Goal: Task Accomplishment & Management: Manage account settings

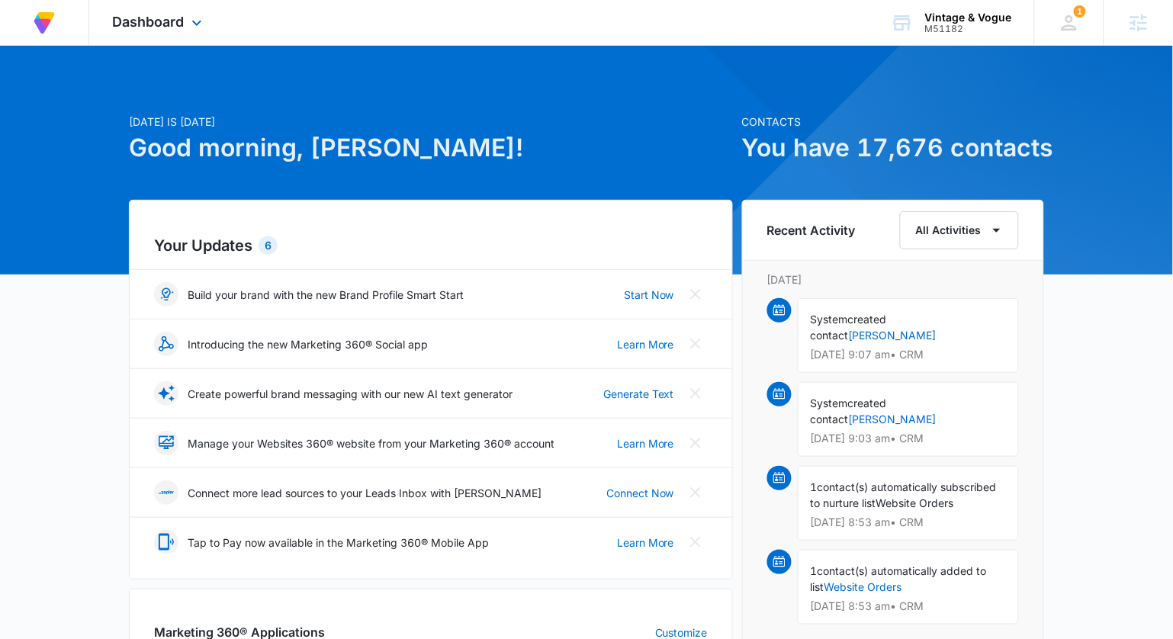
click at [140, 25] on span "Dashboard" at bounding box center [148, 22] width 72 height 16
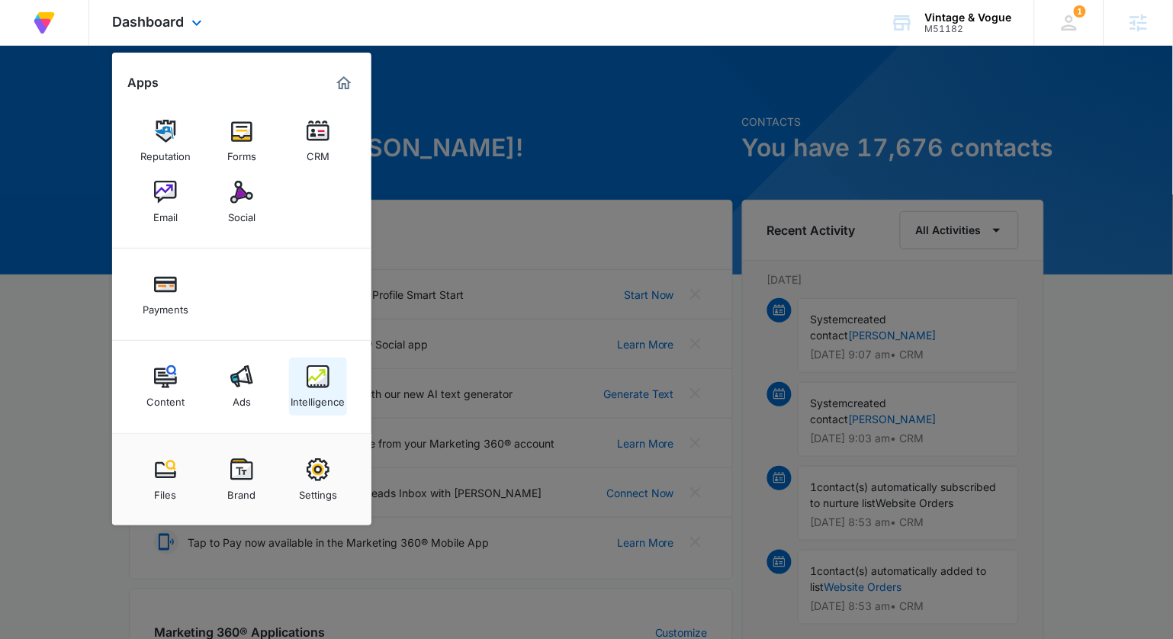
click at [333, 396] on div "Intelligence" at bounding box center [318, 398] width 54 height 20
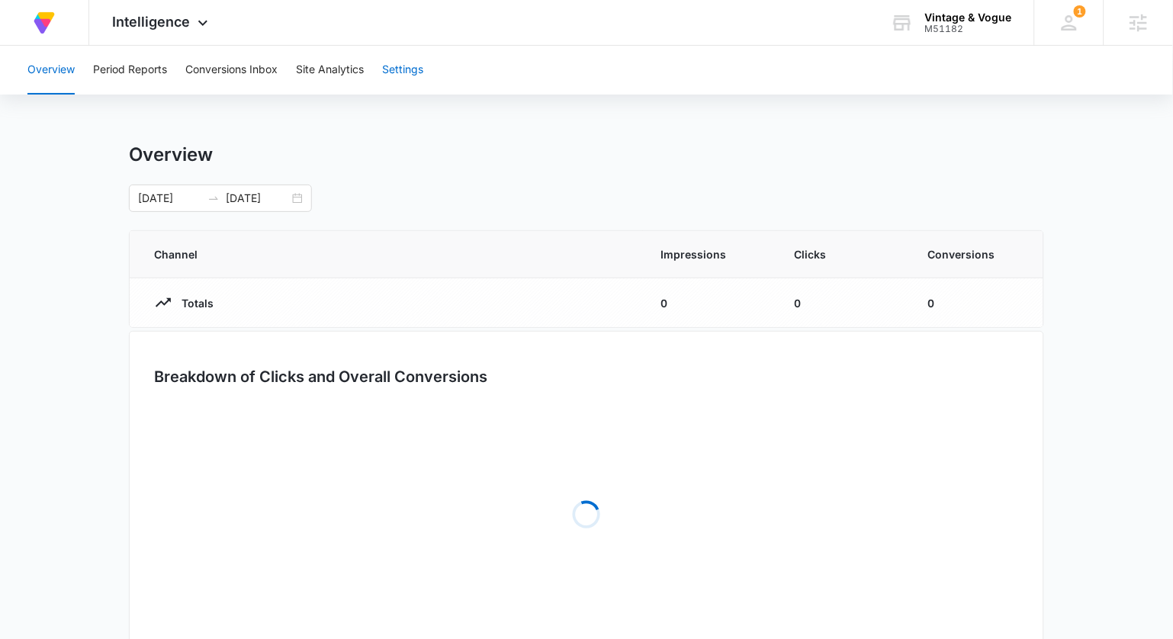
click at [402, 72] on button "Settings" at bounding box center [402, 70] width 41 height 49
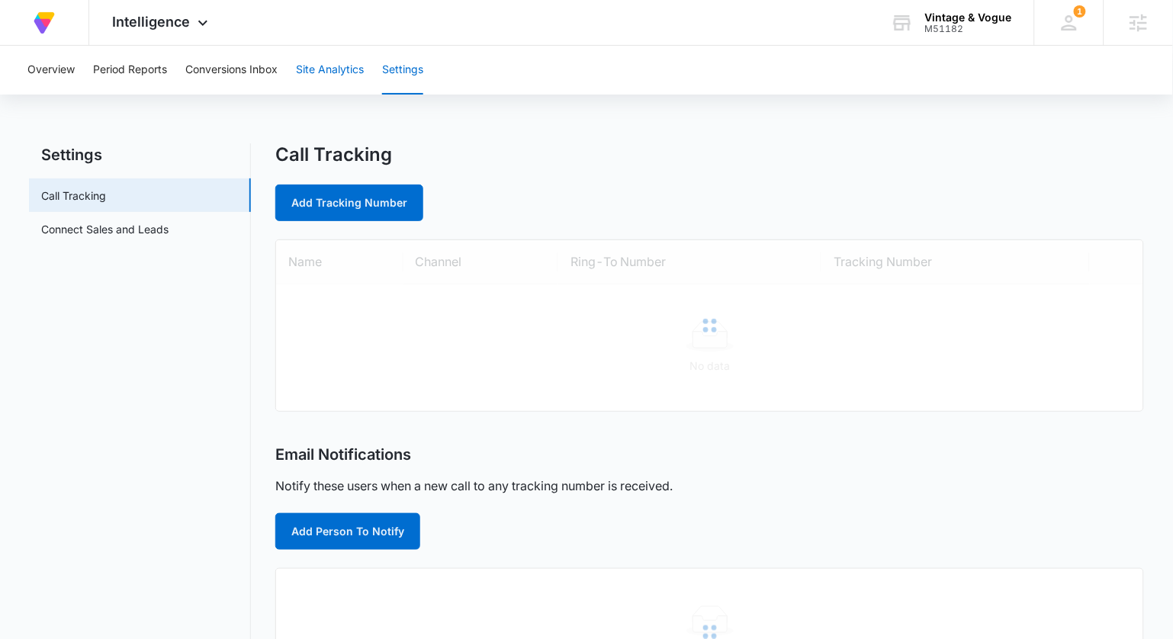
click at [331, 69] on button "Site Analytics" at bounding box center [330, 70] width 68 height 49
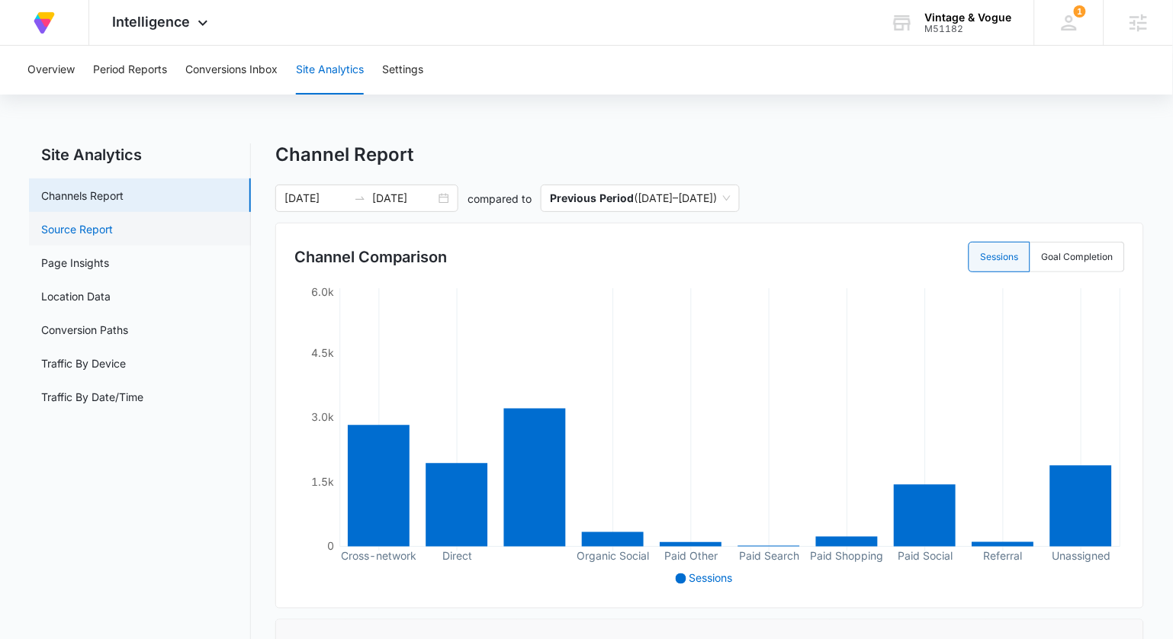
click at [113, 227] on link "Source Report" at bounding box center [77, 229] width 72 height 16
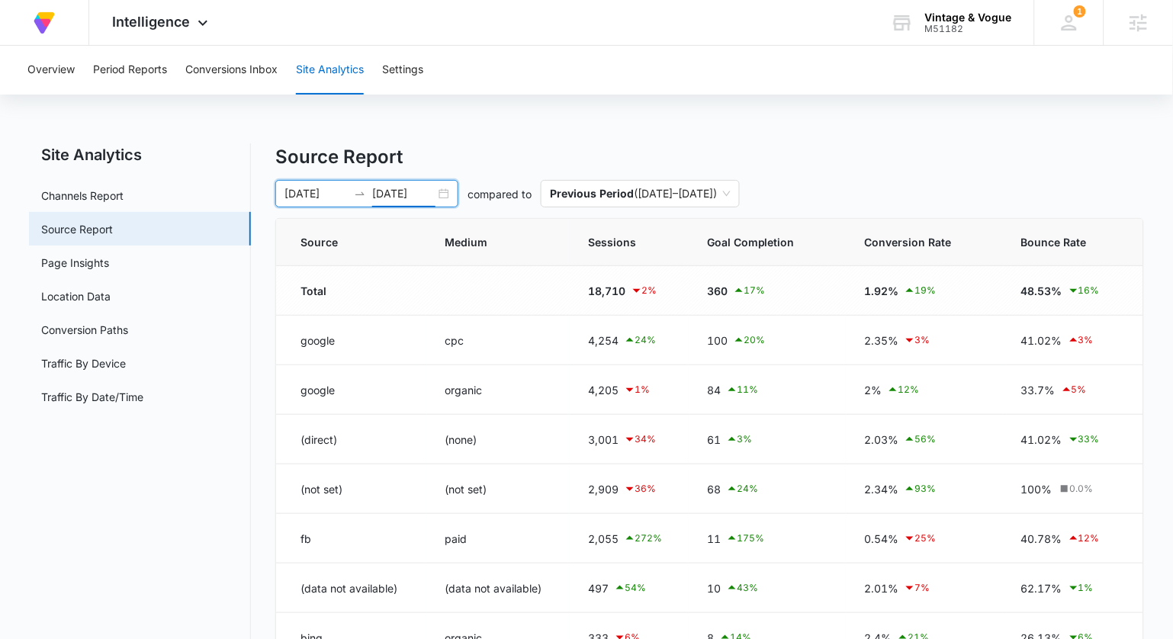
click at [435, 198] on input "08/31/2025" at bounding box center [403, 193] width 63 height 17
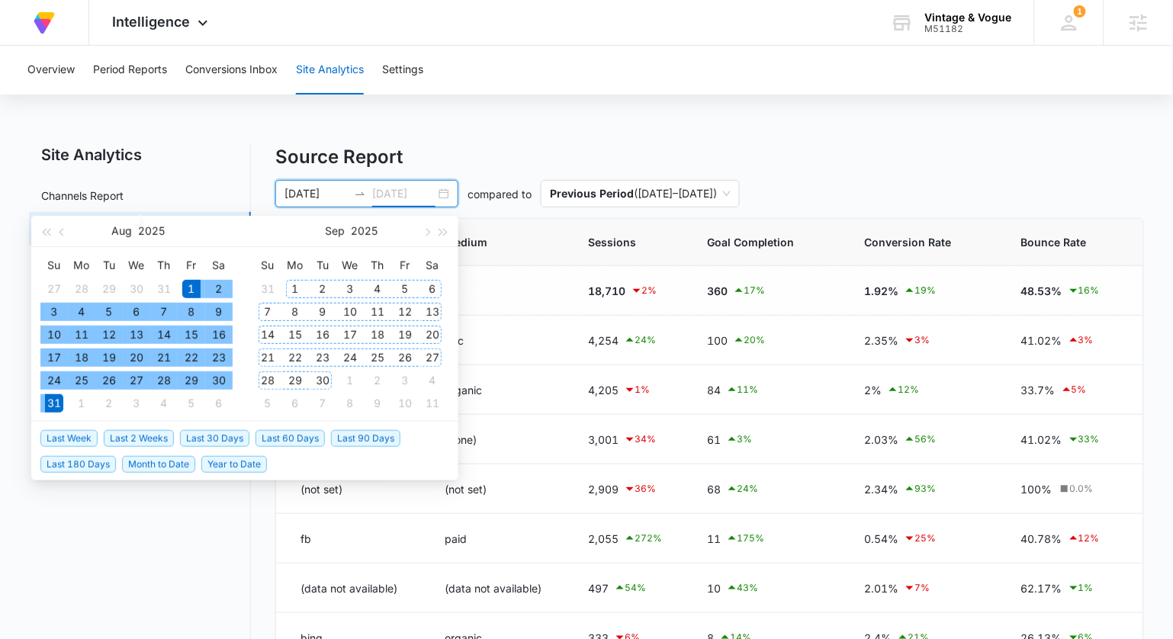
type input "08/31/2025"
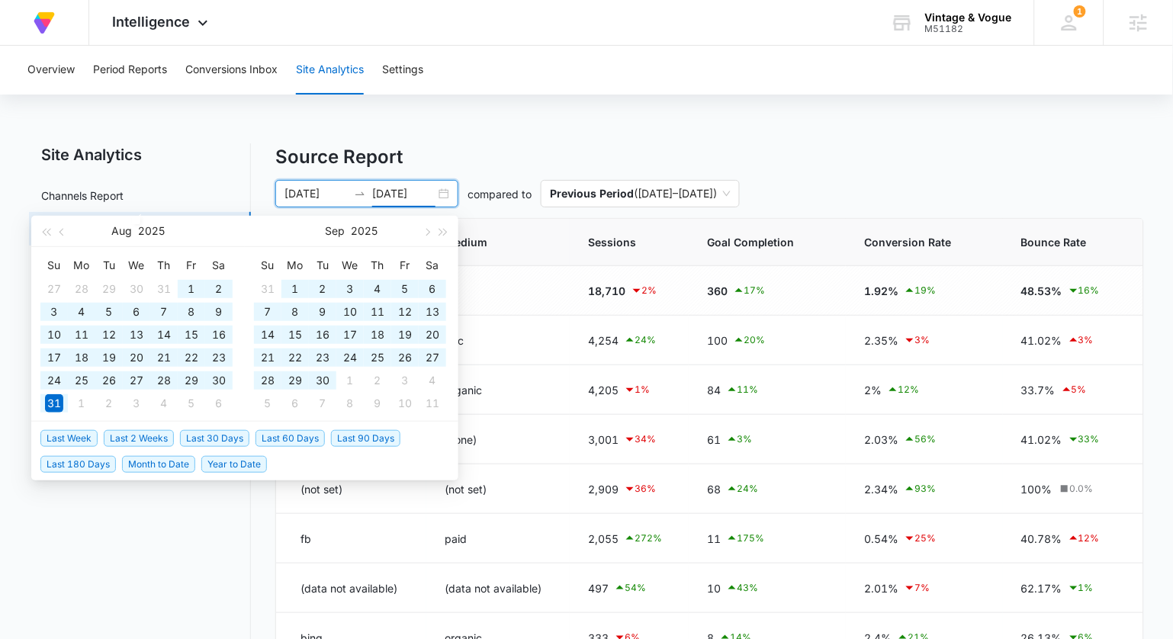
click at [343, 435] on span "Last 90 Days" at bounding box center [365, 438] width 69 height 17
type input "07/09/2025"
type input "10/07/2025"
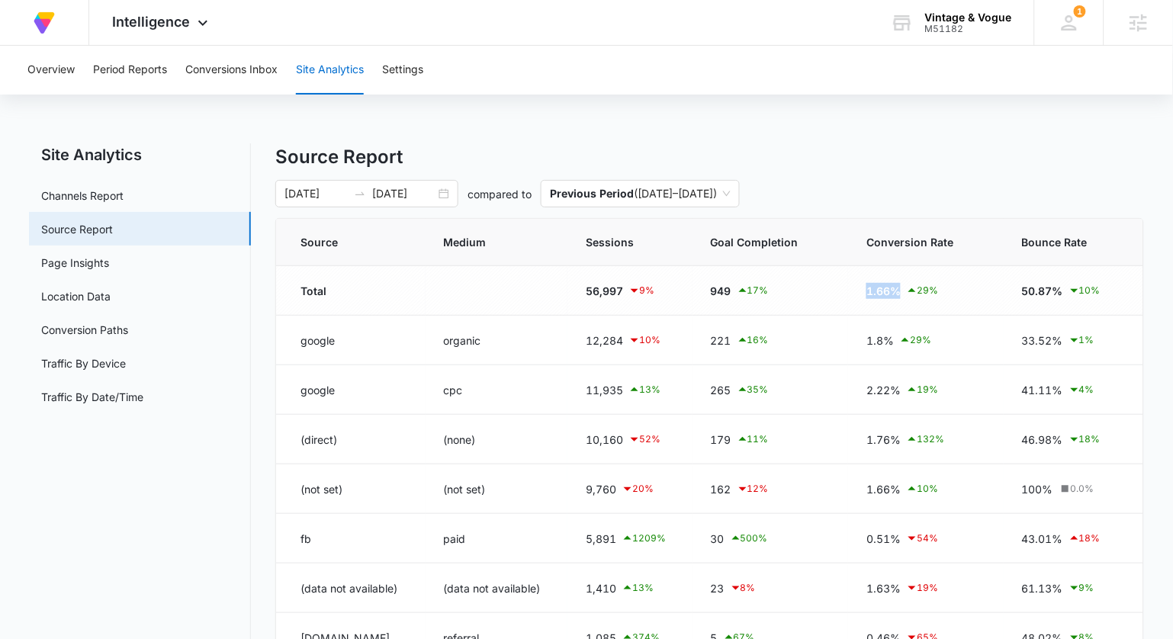
drag, startPoint x: 890, startPoint y: 292, endPoint x: 851, endPoint y: 291, distance: 38.9
click at [851, 291] on td "1.66% 29 %" at bounding box center [926, 291] width 156 height 50
drag, startPoint x: 902, startPoint y: 389, endPoint x: 867, endPoint y: 389, distance: 34.3
click at [867, 389] on div "2.22% 19 %" at bounding box center [926, 390] width 119 height 18
click at [895, 335] on div "1.8% 29 %" at bounding box center [926, 340] width 119 height 18
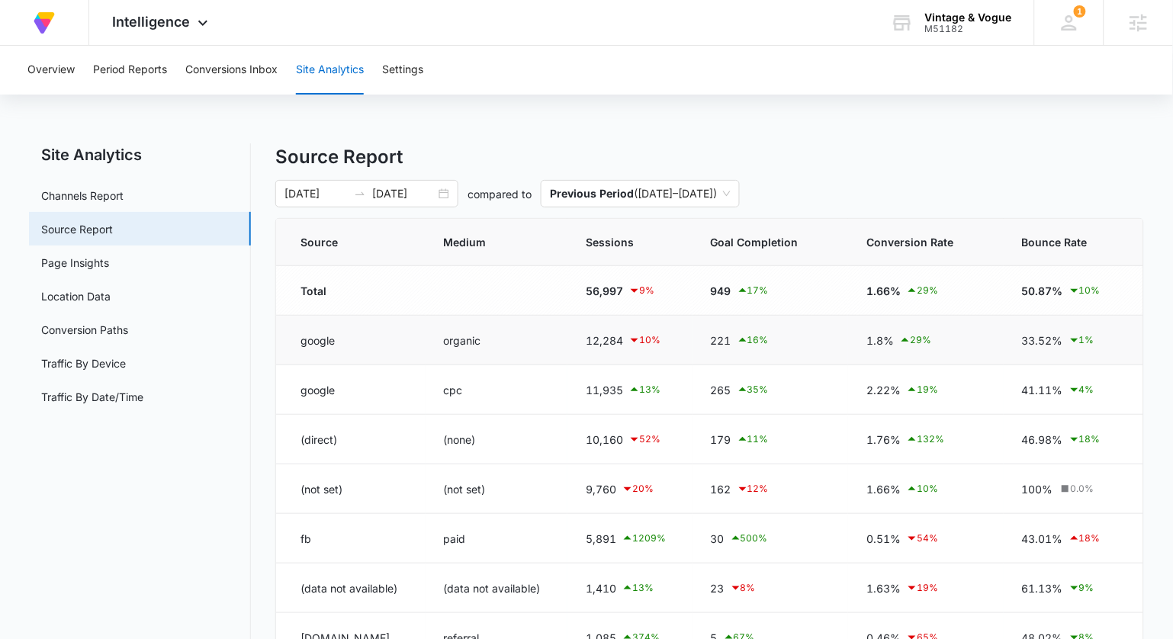
click at [895, 339] on div "1.8% 29 %" at bounding box center [926, 340] width 119 height 18
drag, startPoint x: 887, startPoint y: 342, endPoint x: 867, endPoint y: 344, distance: 20.0
click at [867, 344] on div "1.8% 29 %" at bounding box center [926, 340] width 119 height 18
drag, startPoint x: 870, startPoint y: 342, endPoint x: 894, endPoint y: 344, distance: 24.5
click at [894, 344] on div "1.8% 29 %" at bounding box center [926, 340] width 119 height 18
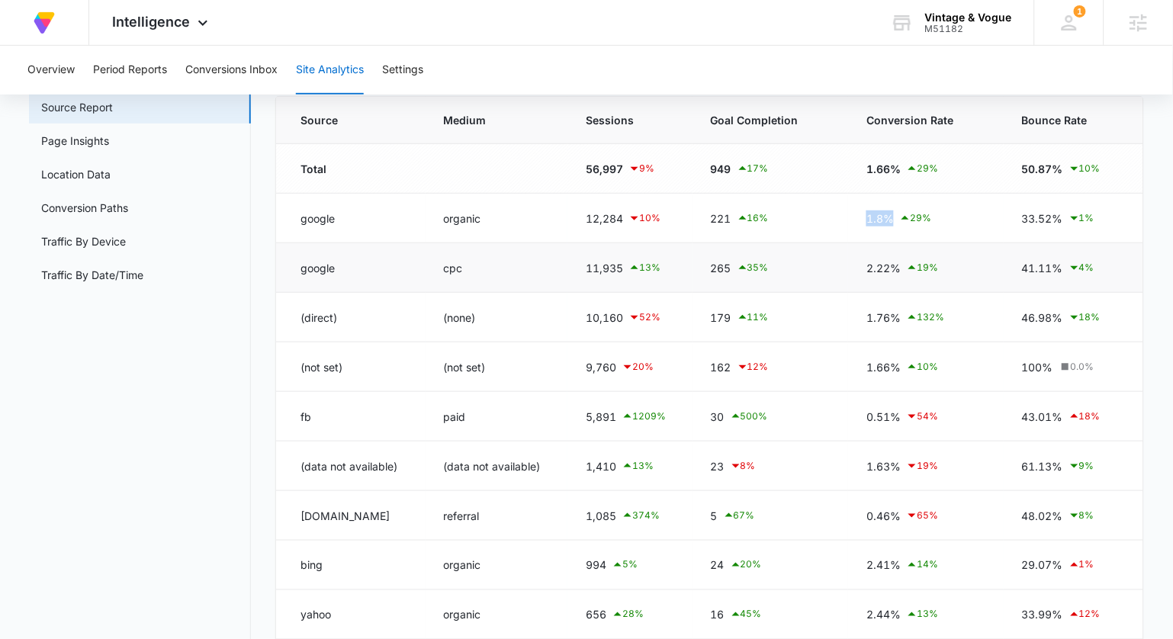
scroll to position [133, 0]
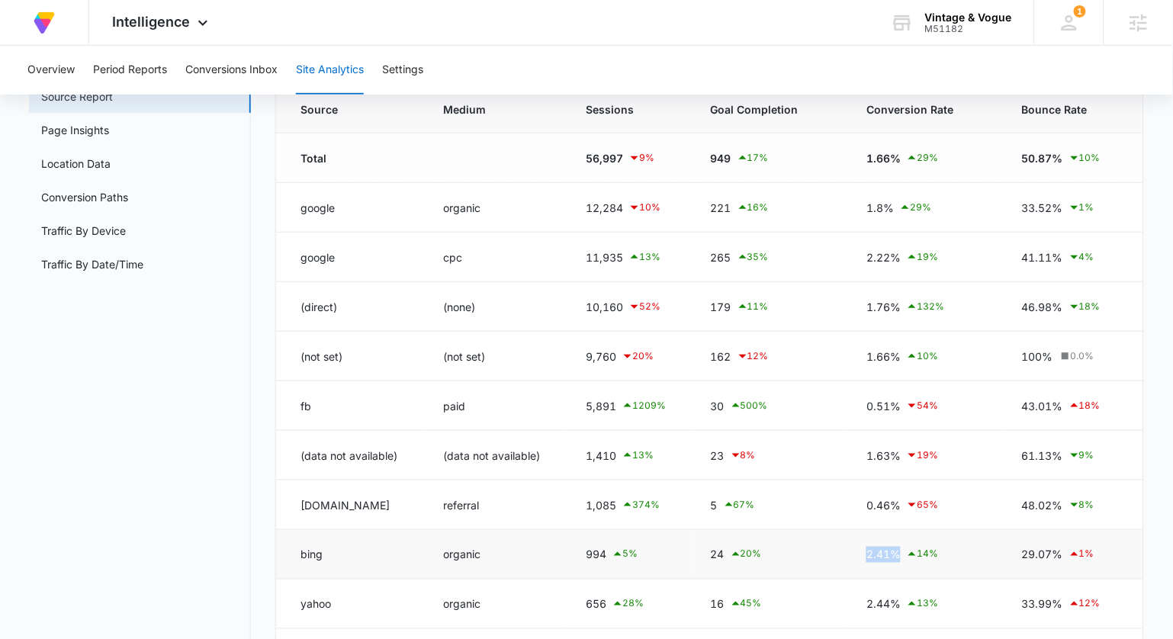
drag, startPoint x: 867, startPoint y: 552, endPoint x: 903, endPoint y: 553, distance: 35.1
click at [903, 553] on div "2.41% 14 %" at bounding box center [926, 554] width 119 height 18
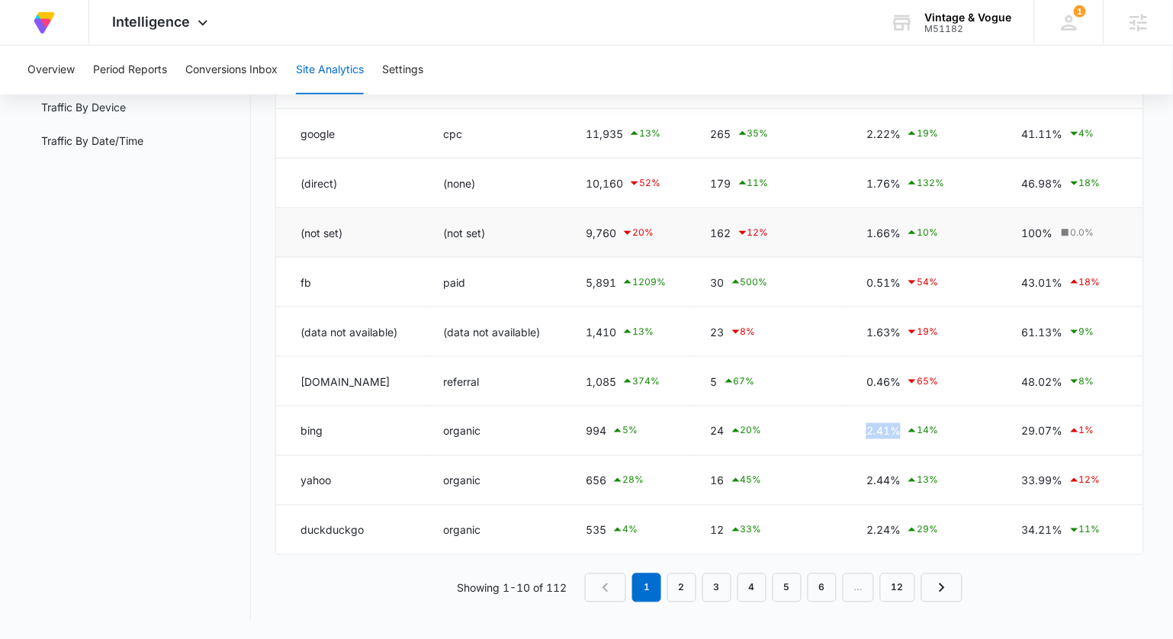
scroll to position [0, 0]
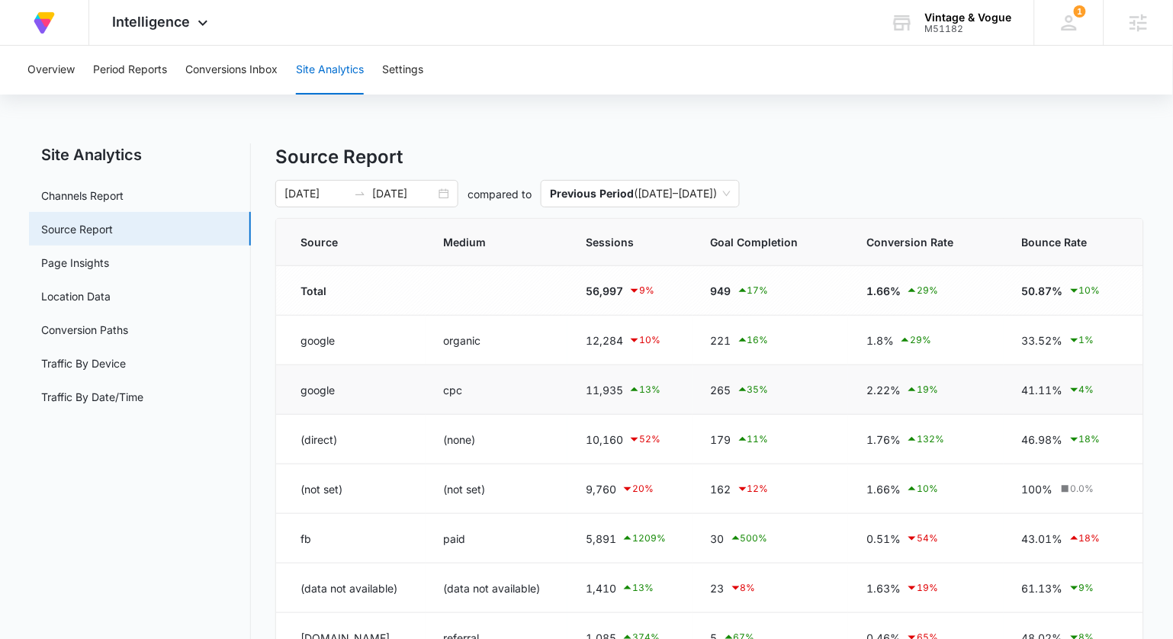
click at [892, 393] on div "2.22% 19 %" at bounding box center [926, 390] width 119 height 18
click at [892, 401] on td "2.22% 19 %" at bounding box center [926, 390] width 156 height 50
click at [877, 336] on div "1.8% 29 %" at bounding box center [926, 340] width 119 height 18
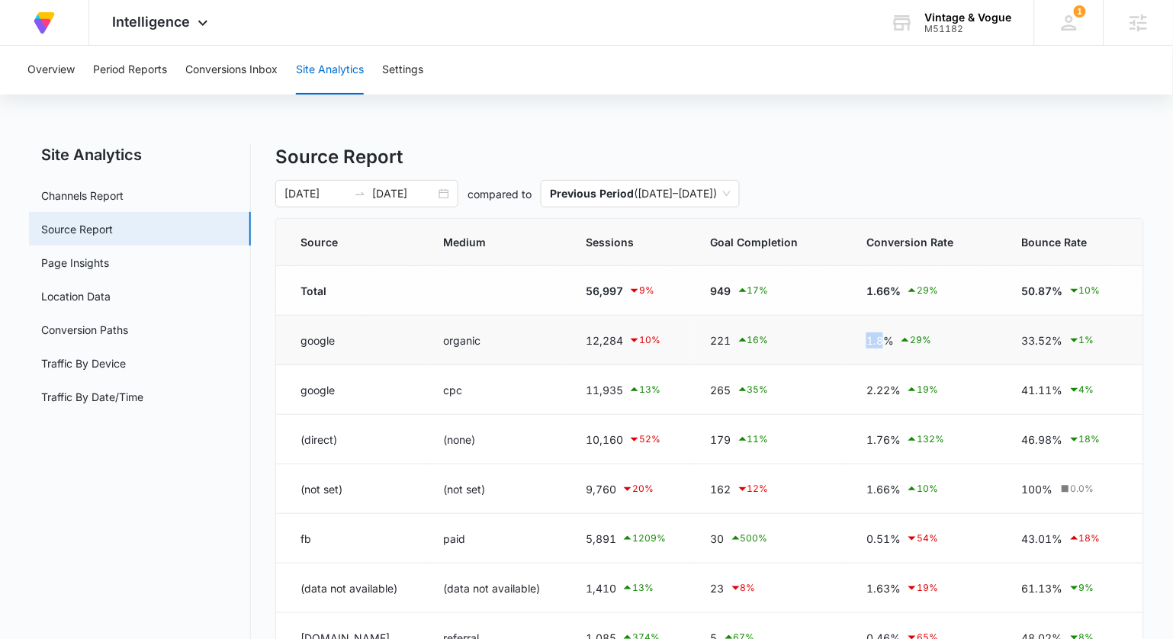
click at [877, 336] on div "1.8% 29 %" at bounding box center [926, 340] width 119 height 18
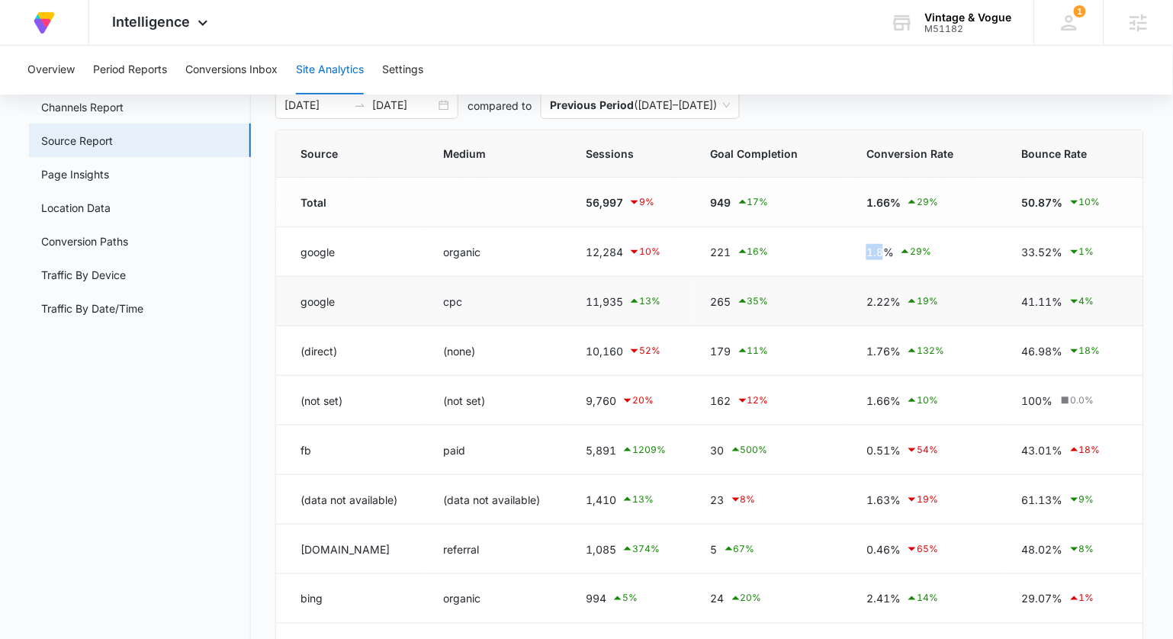
scroll to position [155, 0]
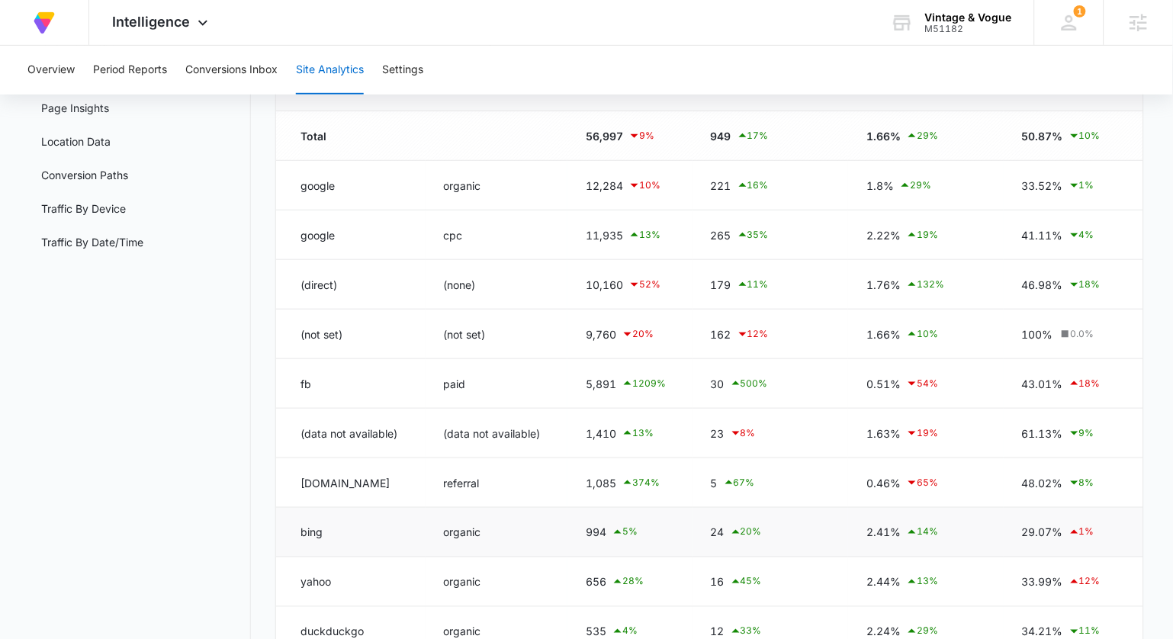
click at [883, 532] on div "2.41% 14 %" at bounding box center [926, 532] width 119 height 18
click at [857, 537] on td "2.41% 14 %" at bounding box center [926, 533] width 156 height 50
click at [599, 533] on div "994 5 %" at bounding box center [630, 532] width 88 height 18
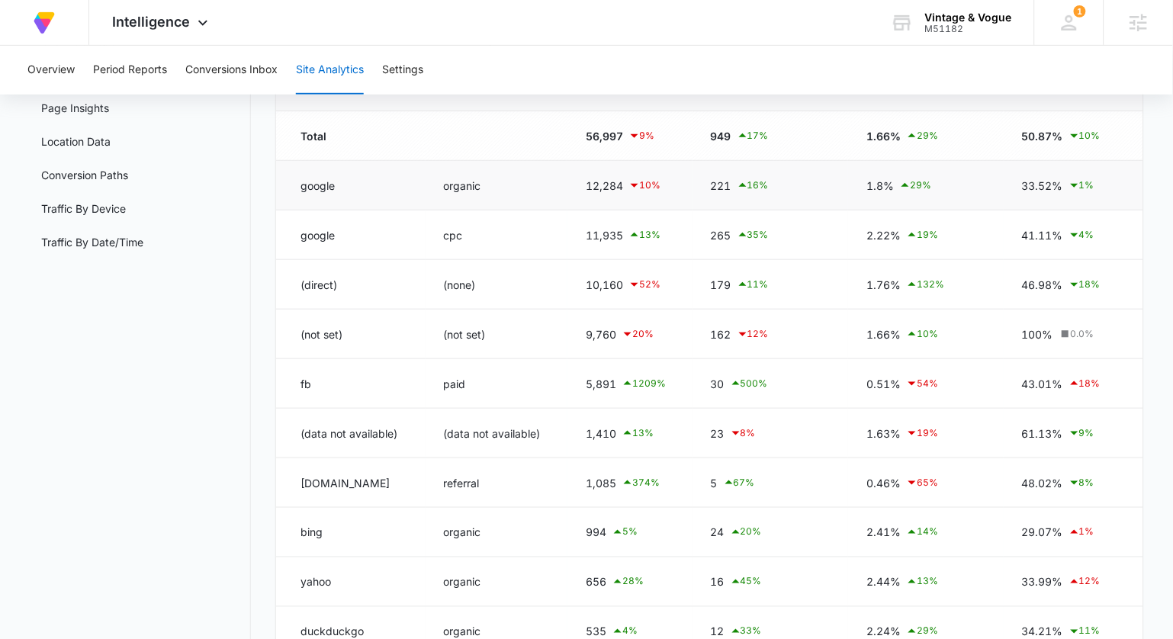
click at [605, 179] on div "12,284 10 %" at bounding box center [630, 185] width 88 height 18
click at [597, 542] on td "994 5 %" at bounding box center [630, 533] width 124 height 50
click at [598, 532] on div "994 5 %" at bounding box center [630, 532] width 88 height 18
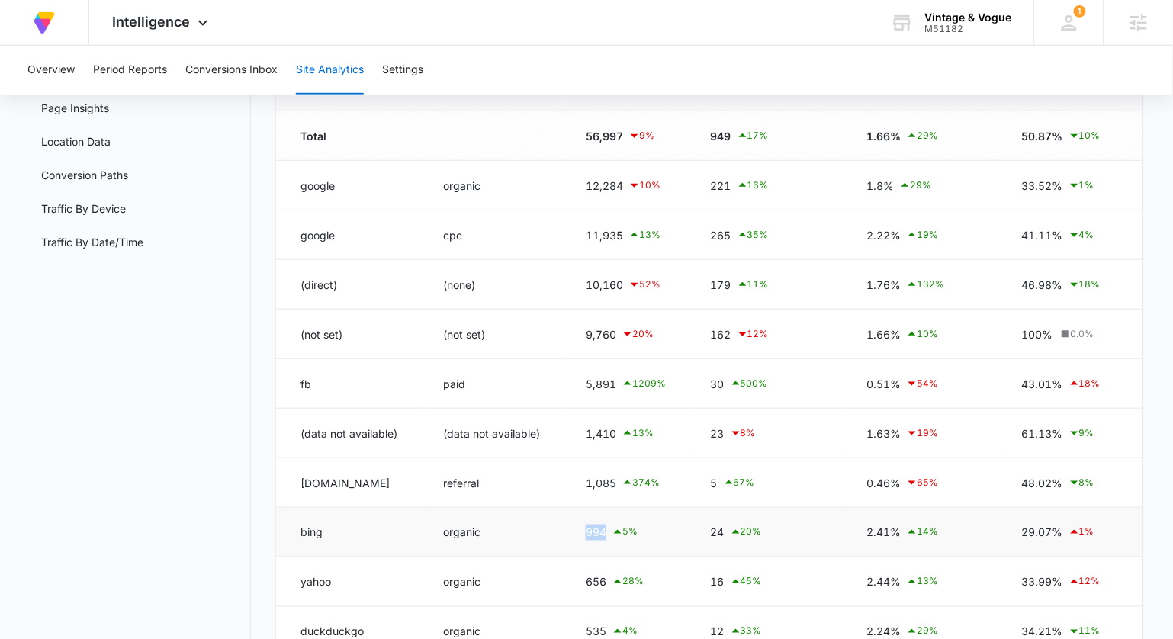
click at [598, 532] on div "994 5 %" at bounding box center [630, 532] width 88 height 18
click at [893, 533] on div "2.41% 14 %" at bounding box center [926, 532] width 119 height 18
click at [848, 533] on td "2.41% 14 %" at bounding box center [926, 533] width 156 height 50
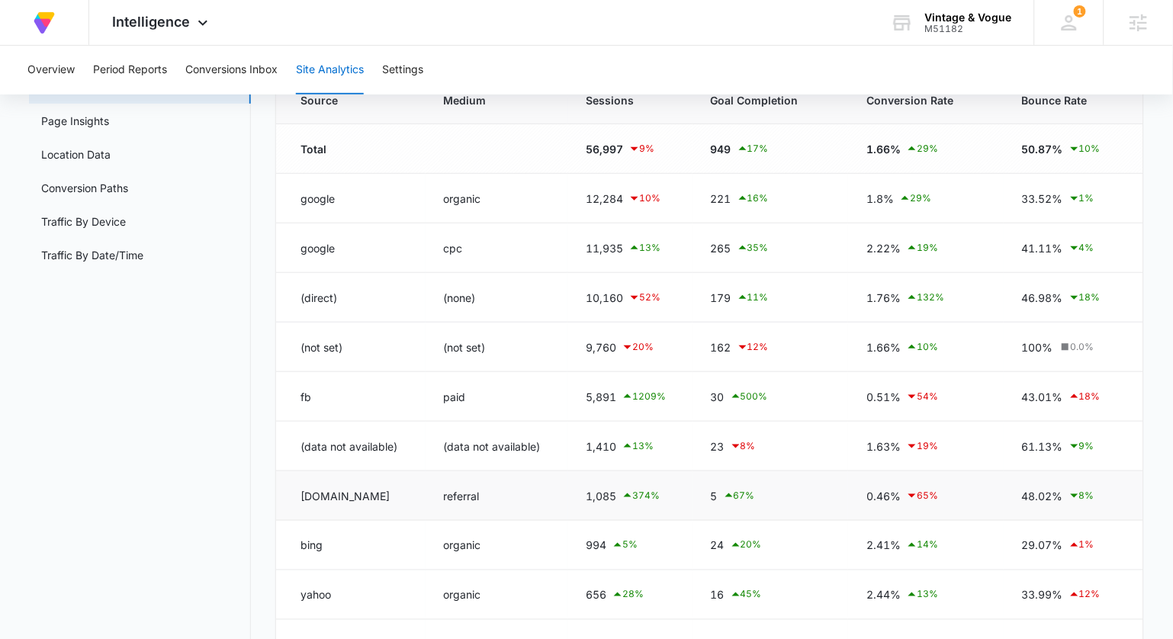
scroll to position [108, 0]
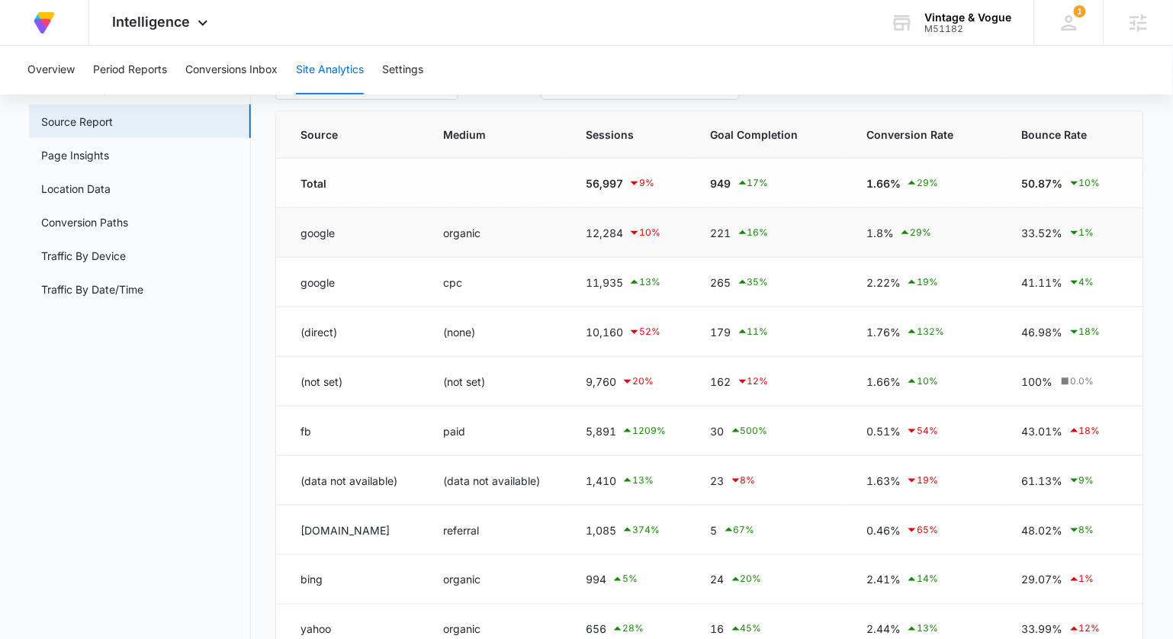
click at [597, 230] on div "12,284 10 %" at bounding box center [630, 233] width 88 height 18
click at [620, 235] on div "12,284 10 %" at bounding box center [630, 233] width 88 height 18
click at [599, 588] on div "994 5 %" at bounding box center [630, 580] width 88 height 18
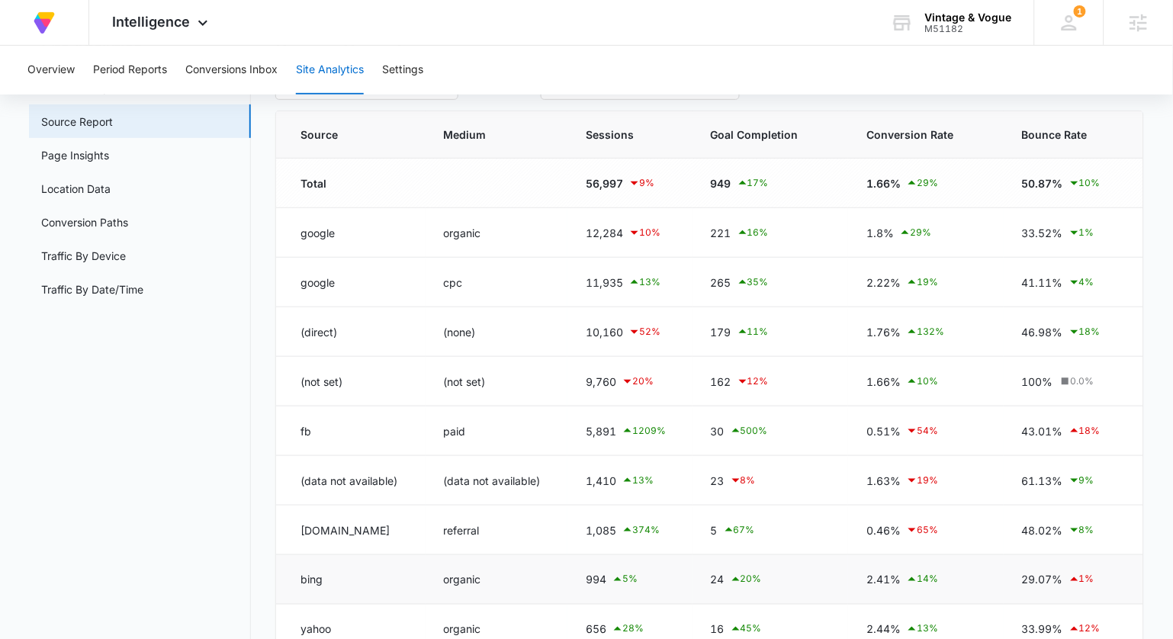
click at [598, 581] on div "994 5 %" at bounding box center [630, 580] width 88 height 18
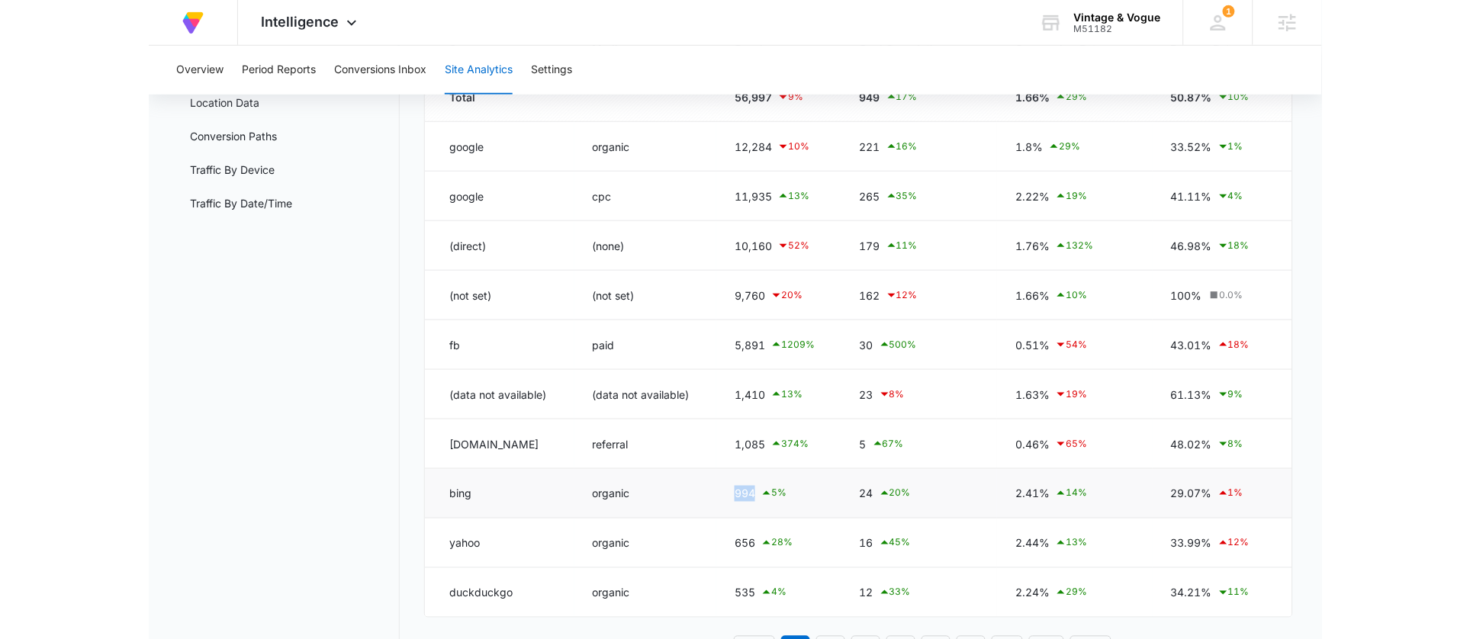
scroll to position [256, 0]
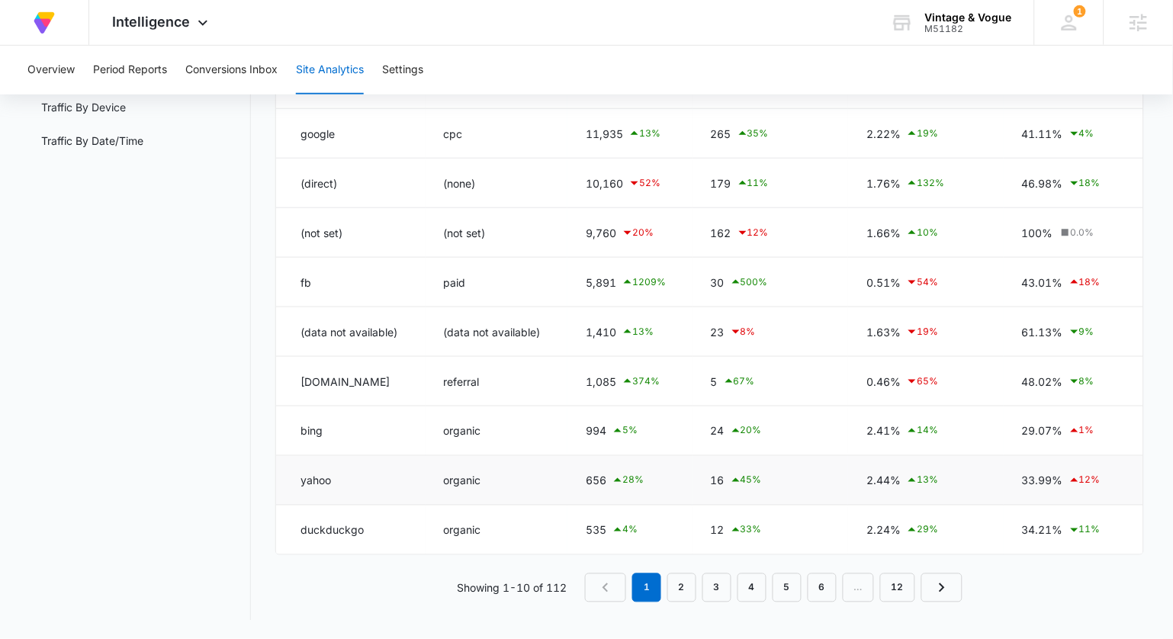
click at [737, 497] on td "16 45 %" at bounding box center [771, 481] width 156 height 50
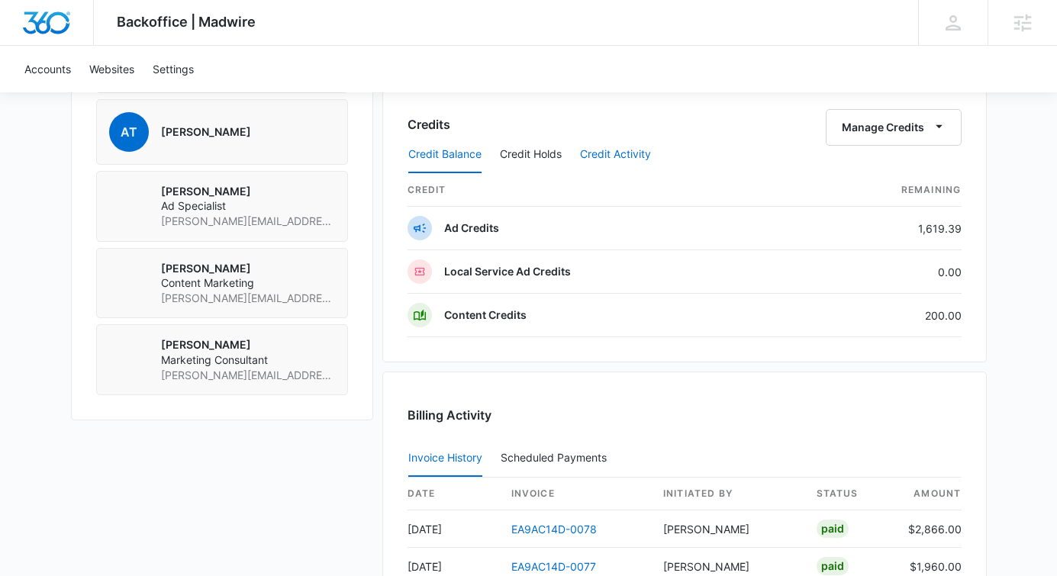
scroll to position [1230, 0]
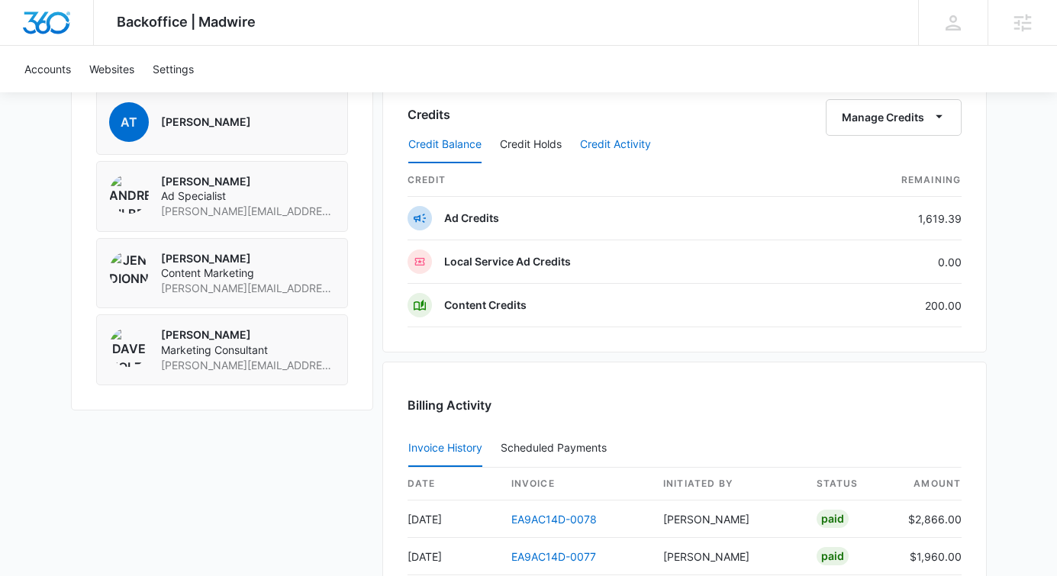
click at [629, 137] on button "Credit Activity" at bounding box center [615, 145] width 71 height 37
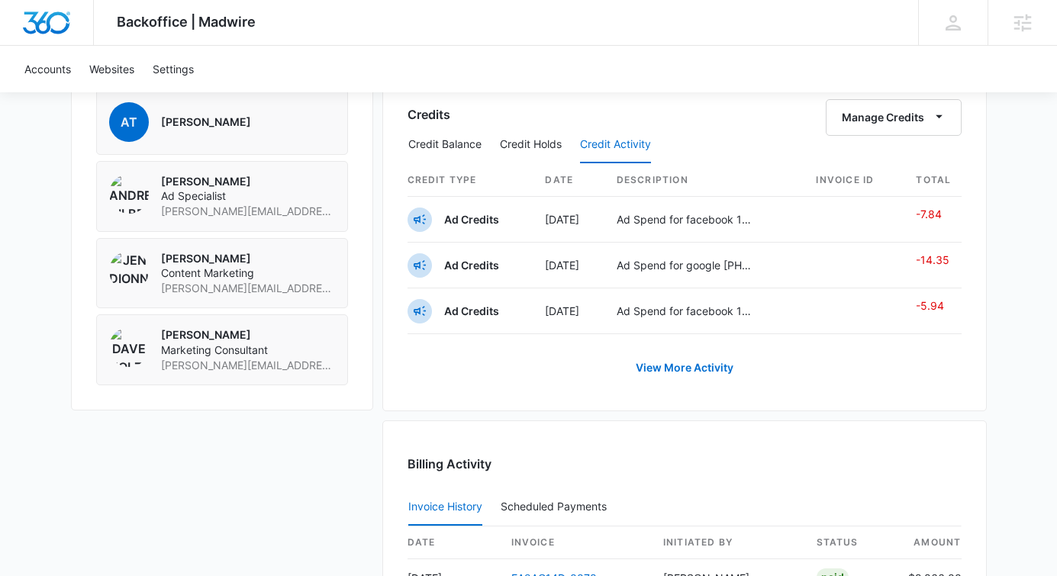
click at [904, 137] on div "Credit Balance Credit Holds Credit Activity" at bounding box center [684, 145] width 554 height 38
click at [906, 132] on div "Credit Balance Credit Holds Credit Activity" at bounding box center [684, 145] width 554 height 38
click at [906, 124] on button "Manage Credits" at bounding box center [893, 117] width 136 height 37
click at [716, 366] on link "View More Activity" at bounding box center [684, 367] width 128 height 37
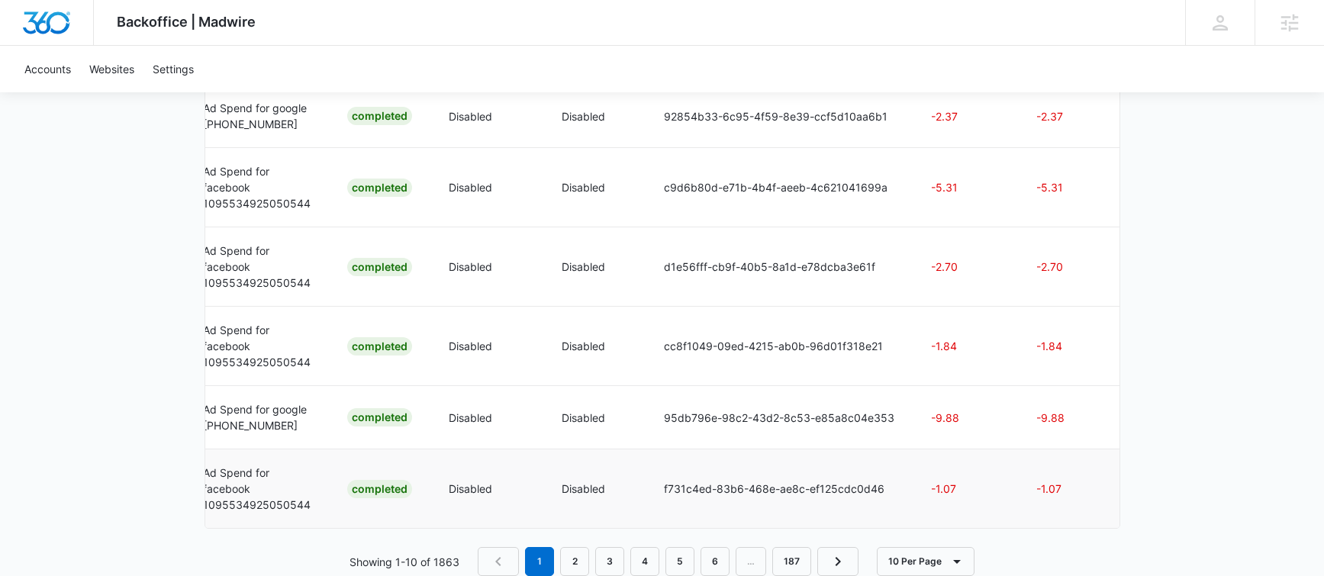
scroll to position [894, 0]
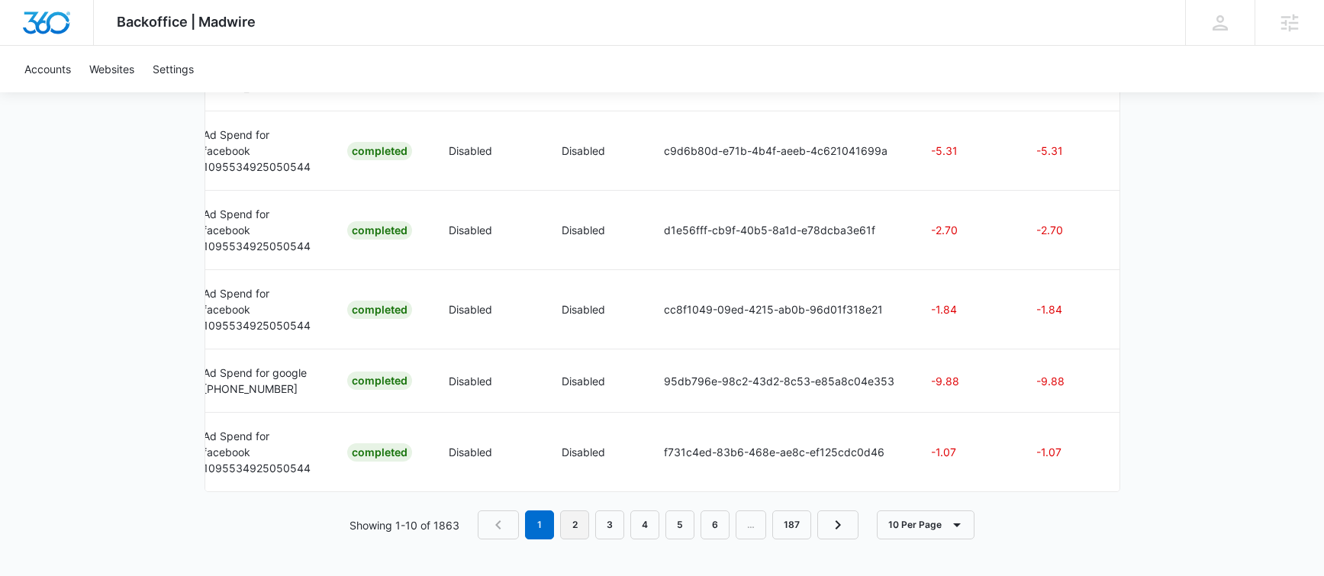
click at [576, 525] on link "2" at bounding box center [574, 524] width 29 height 29
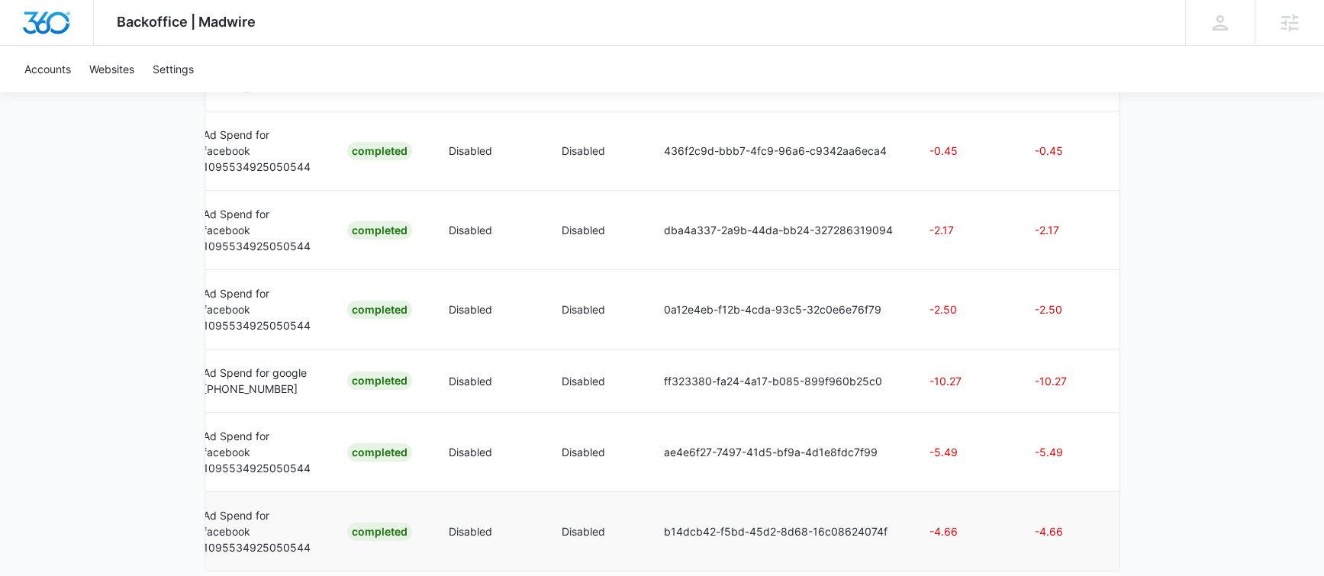
scroll to position [620, 0]
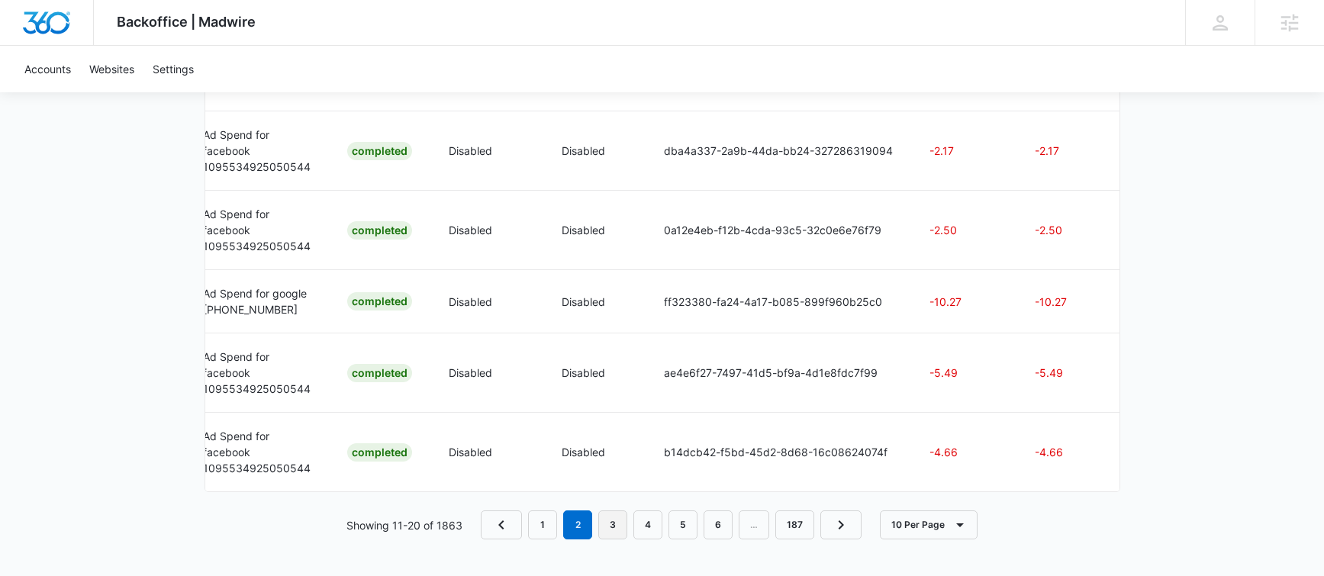
click at [612, 527] on link "3" at bounding box center [612, 524] width 29 height 29
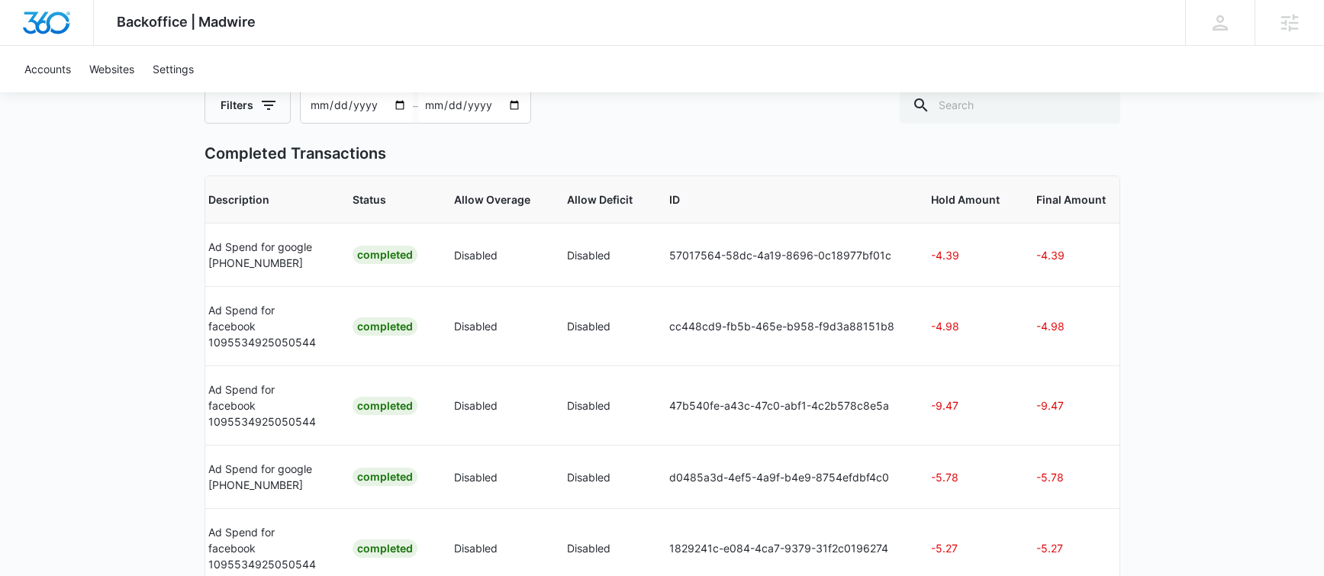
scroll to position [588, 0]
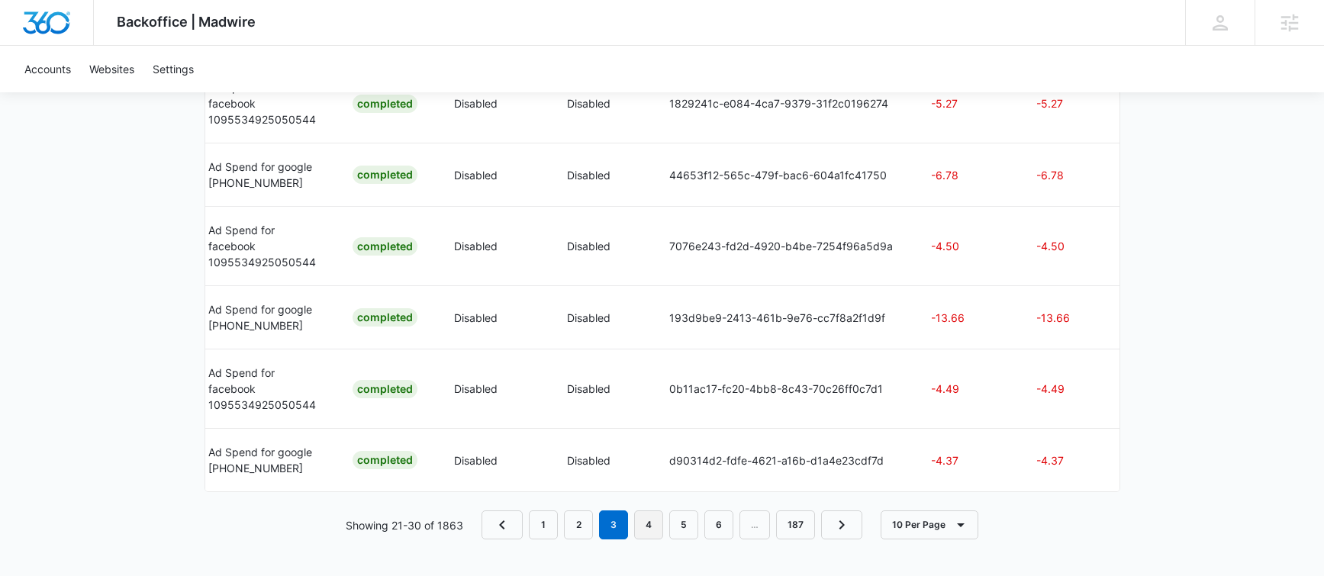
click at [652, 520] on link "4" at bounding box center [648, 524] width 29 height 29
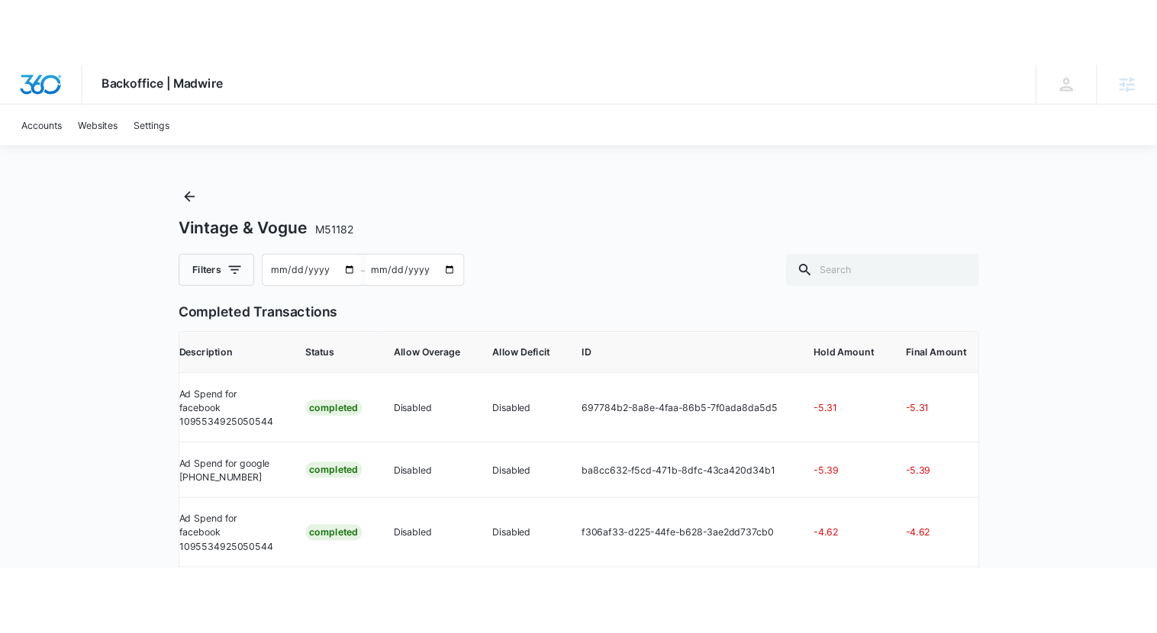
scroll to position [0, 0]
